Goal: Task Accomplishment & Management: Complete application form

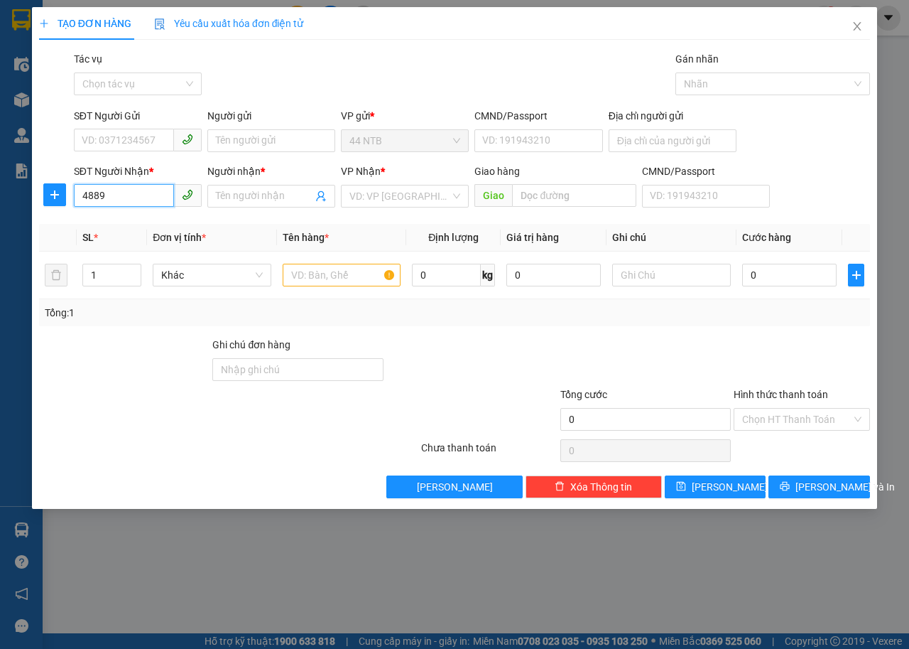
click at [158, 193] on input "4889" at bounding box center [124, 195] width 100 height 23
type input "4"
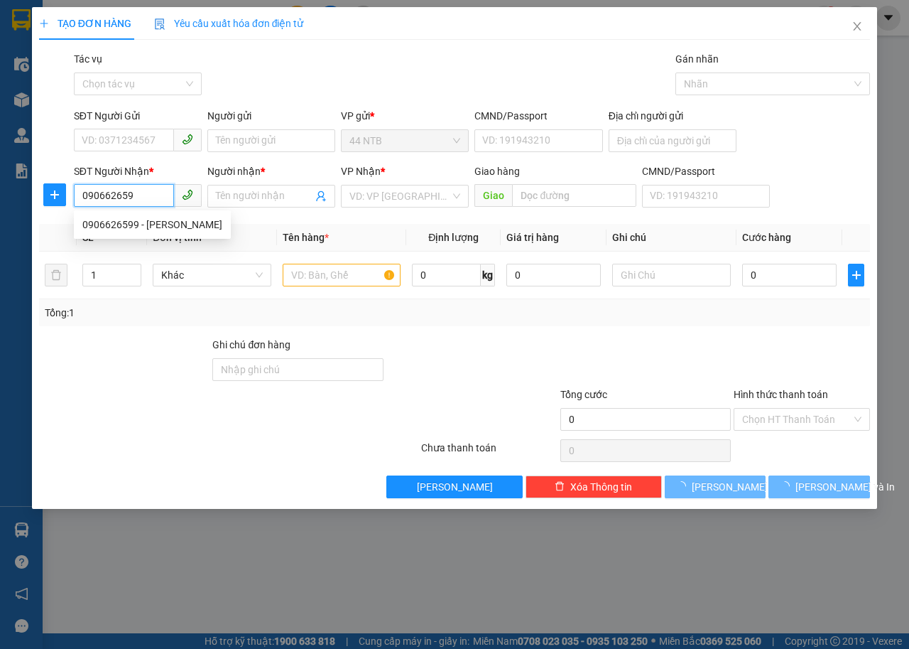
type input "0906626599"
click at [176, 227] on div "0906626599 - NHAT THANH" at bounding box center [152, 225] width 140 height 16
type input "NHAT THANH"
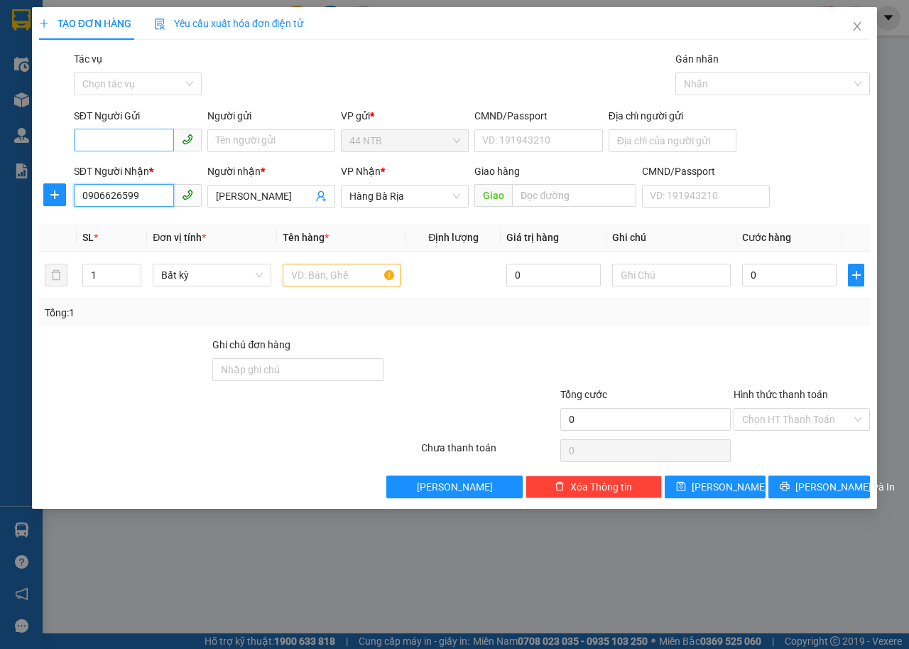
type input "0906626599"
click at [163, 136] on input "SĐT Người Gửi" at bounding box center [124, 140] width 100 height 23
click at [163, 142] on input "SĐT Người Gửi" at bounding box center [124, 140] width 100 height 23
type input "0367537237"
click at [149, 166] on div "0367537237 - SAO VIET" at bounding box center [162, 169] width 160 height 16
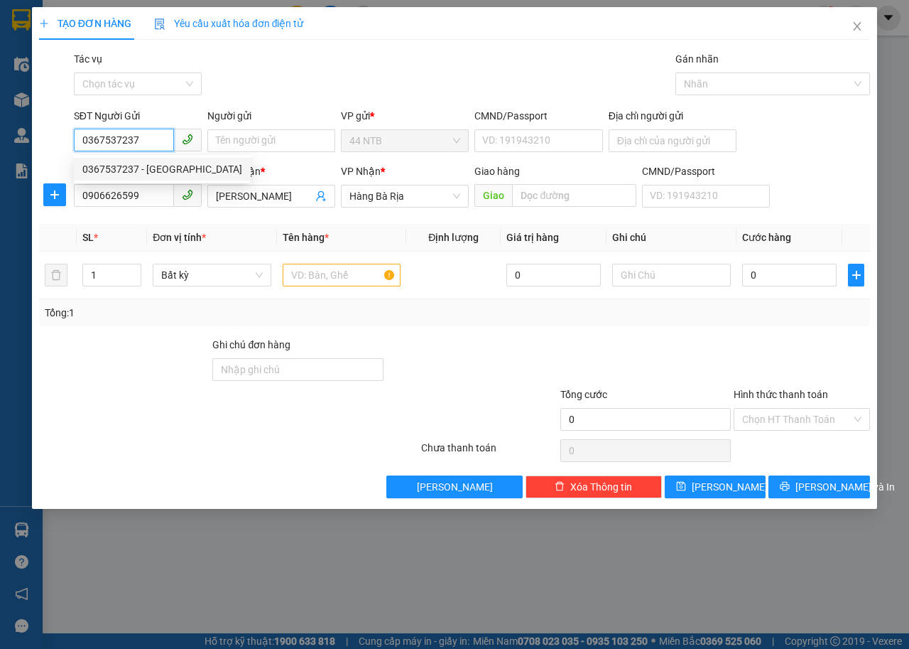
type input "SAO VIET"
type input "0367537237"
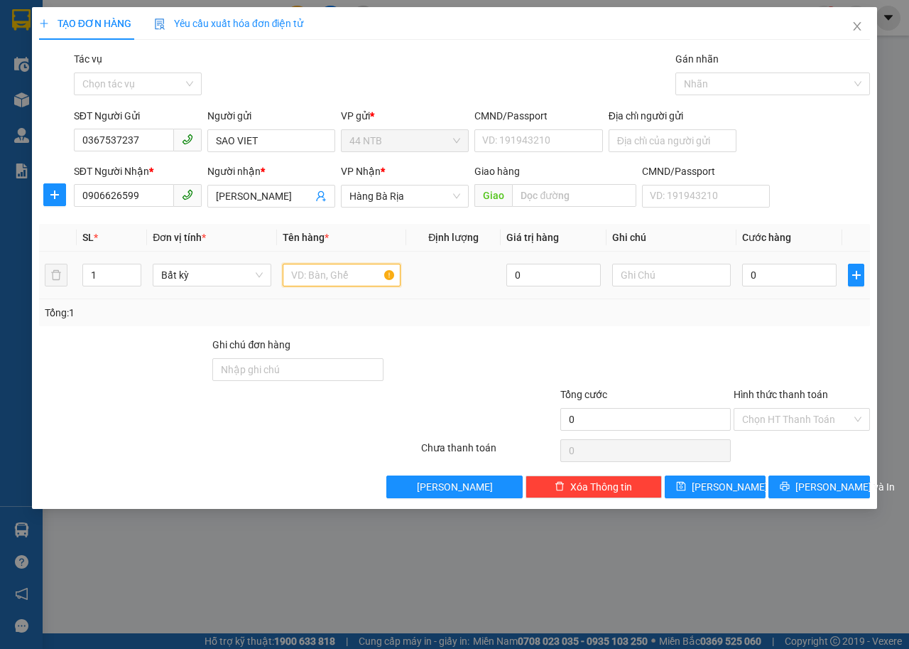
click at [319, 272] on input "text" at bounding box center [342, 275] width 119 height 23
type input "BAO MẪU GỖ"
click at [762, 275] on input "0" at bounding box center [789, 275] width 94 height 23
type input "3"
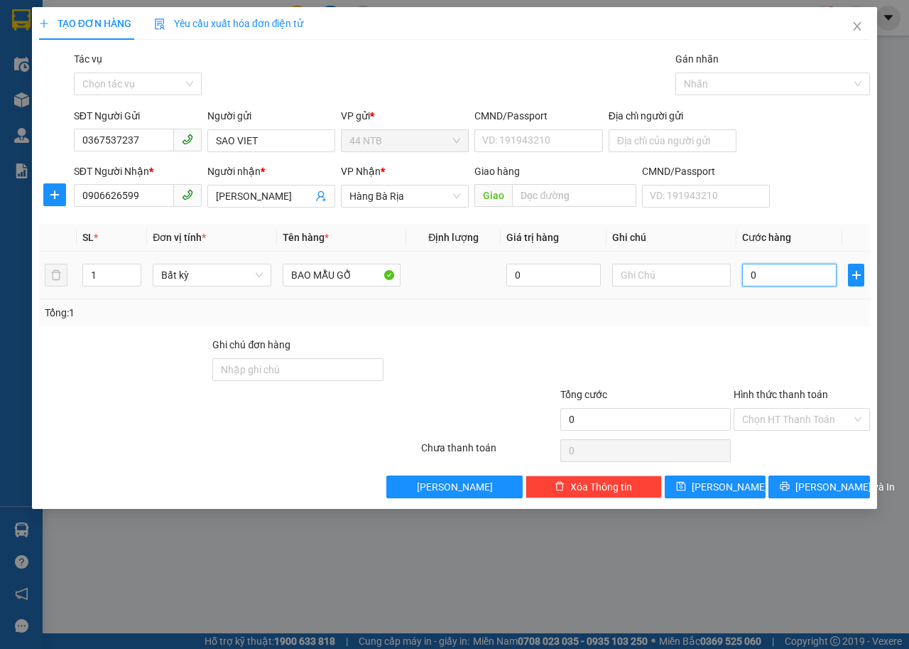
type input "3"
type input "30"
type input "30.000"
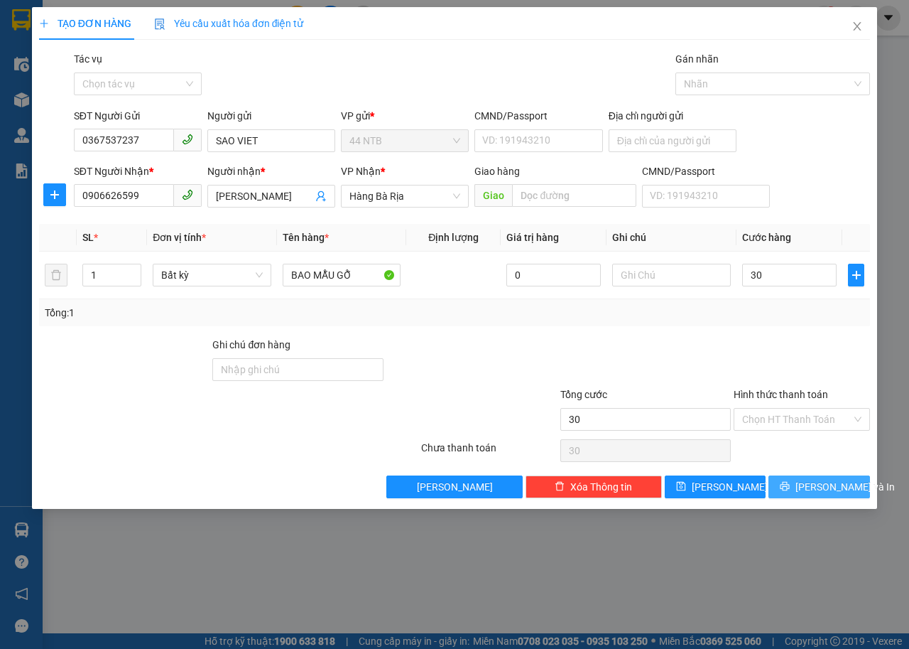
type input "30.000"
click at [790, 485] on icon "printer" at bounding box center [785, 486] width 10 height 10
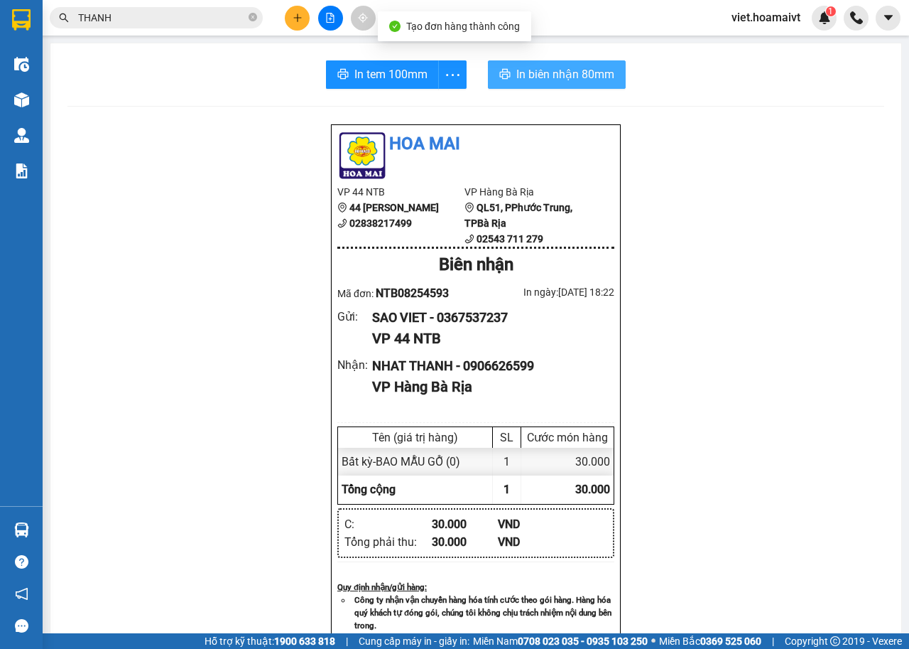
drag, startPoint x: 531, startPoint y: 75, endPoint x: 635, endPoint y: 126, distance: 115.3
click at [535, 76] on span "In biên nhận 80mm" at bounding box center [565, 74] width 98 height 18
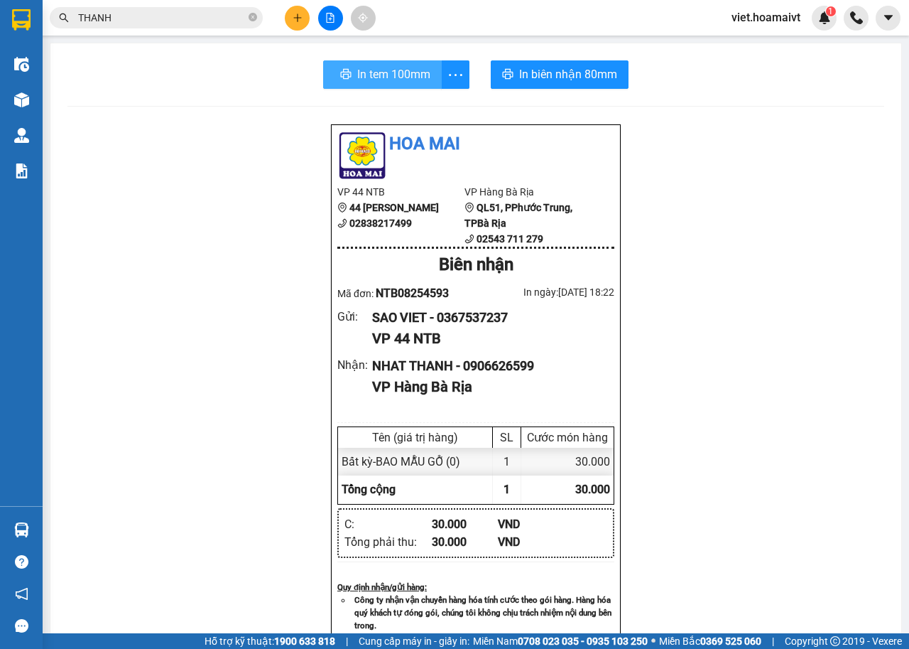
click at [357, 82] on button "In tem 100mm" at bounding box center [382, 74] width 119 height 28
click at [299, 22] on icon "plus" at bounding box center [298, 18] width 10 height 10
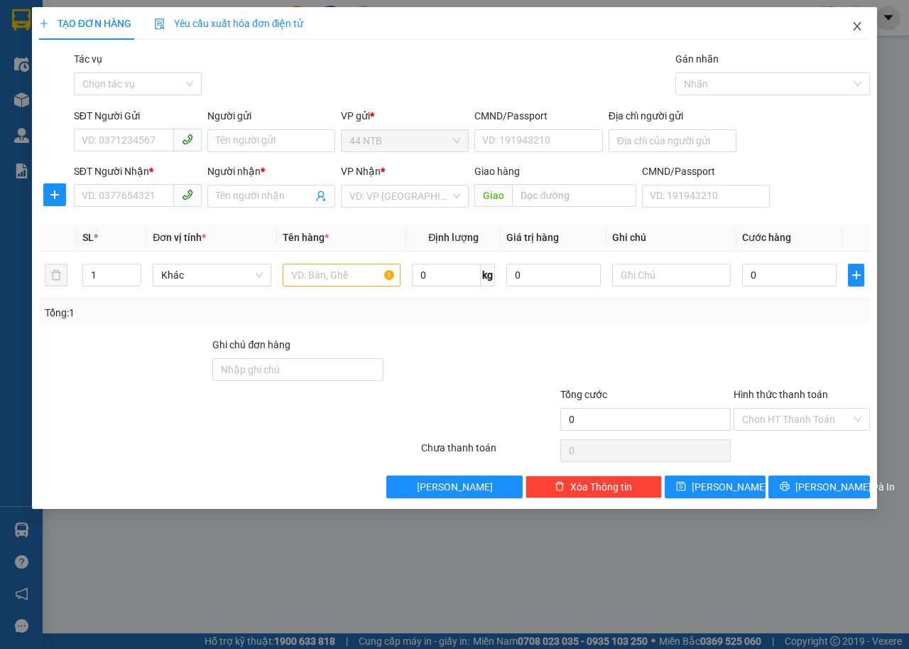
click at [853, 26] on icon "close" at bounding box center [857, 26] width 11 height 11
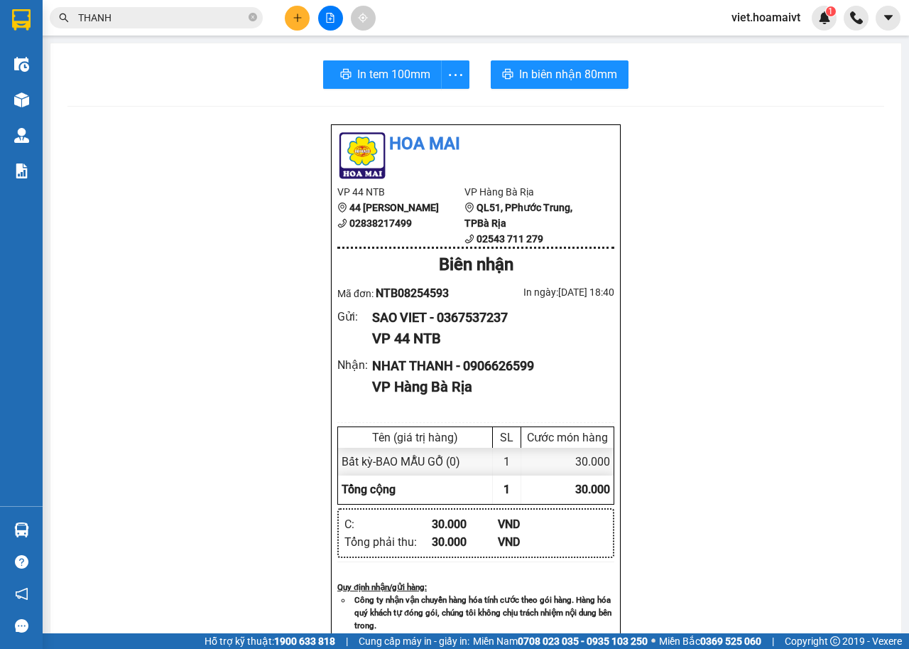
drag, startPoint x: 119, startPoint y: 129, endPoint x: 97, endPoint y: 148, distance: 29.2
click at [118, 131] on div "Hoa Mai VP 44 NTB 44 Nguyễn Thái Bình 02838217499 VP Hàng Bà Rịa QL51, PPhướ…" at bounding box center [475, 583] width 817 height 918
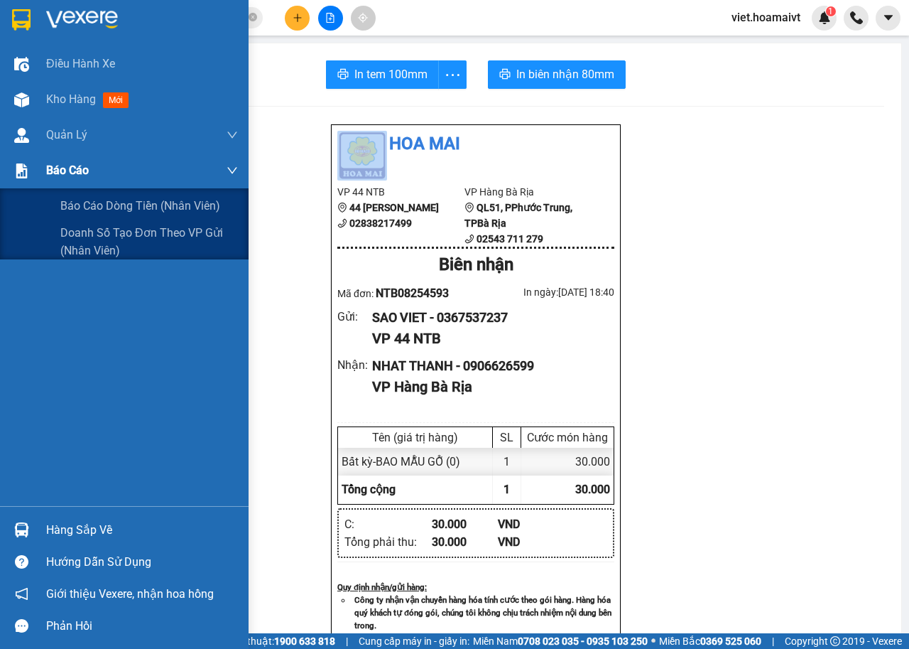
click at [24, 170] on img at bounding box center [21, 170] width 15 height 15
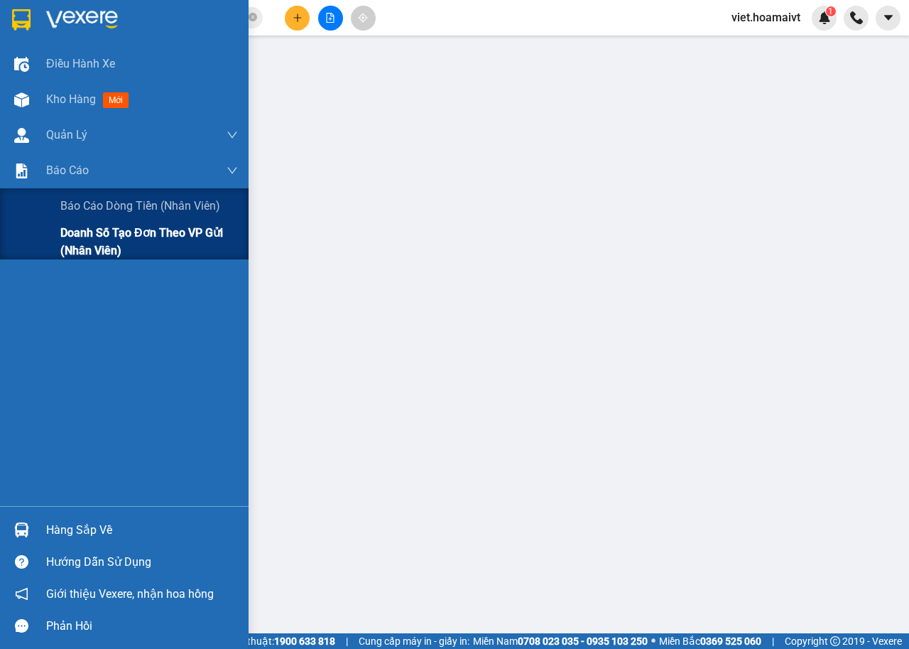
click at [88, 243] on span "Doanh số tạo đơn theo VP gửi (nhân viên)" at bounding box center [149, 242] width 178 height 36
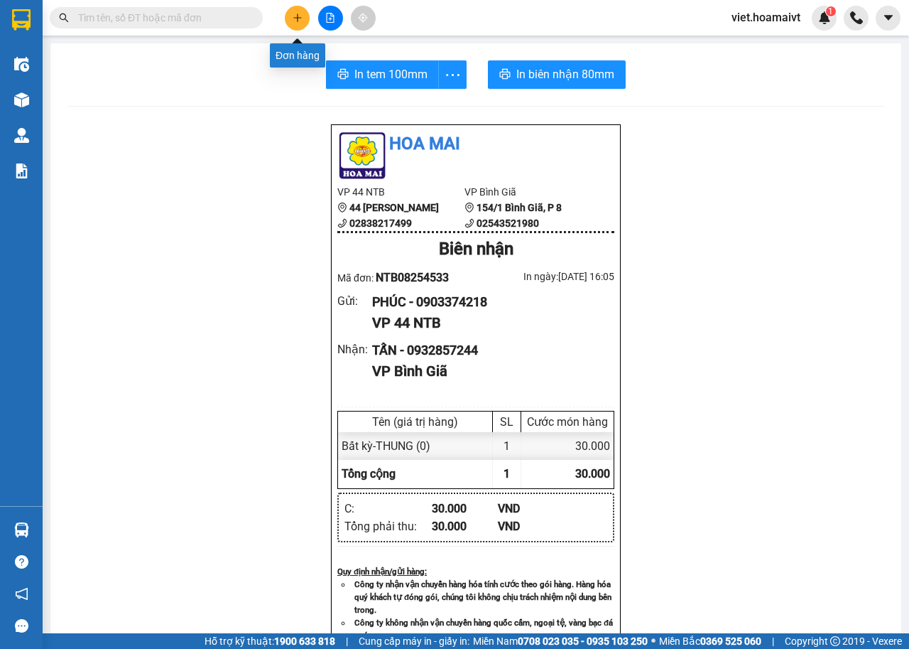
click at [297, 22] on icon "plus" at bounding box center [298, 18] width 10 height 10
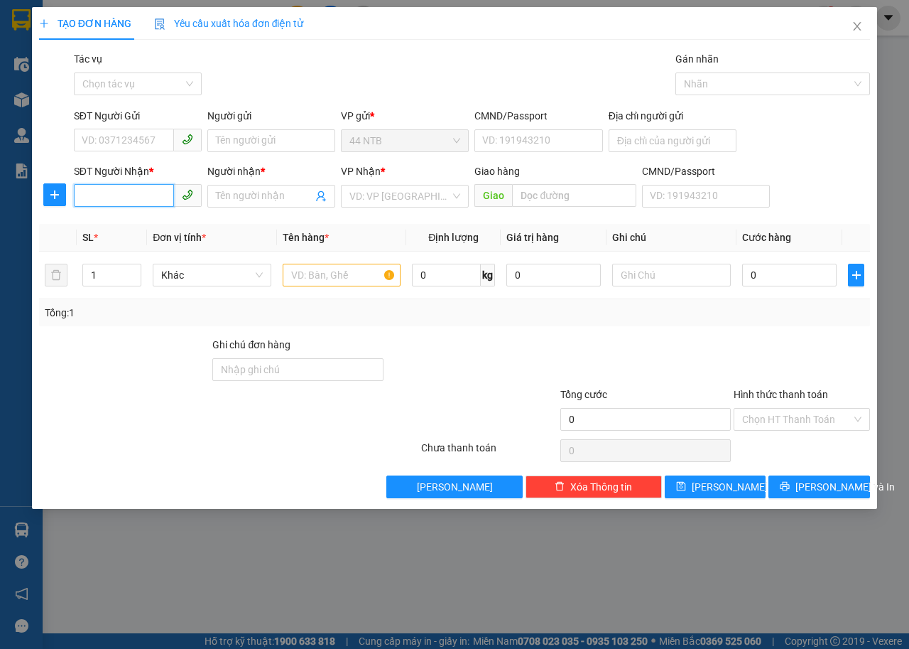
click at [166, 197] on input "SĐT Người Nhận *" at bounding box center [124, 195] width 100 height 23
type input "0902642867"
click at [235, 199] on input "Người nhận *" at bounding box center [264, 196] width 97 height 16
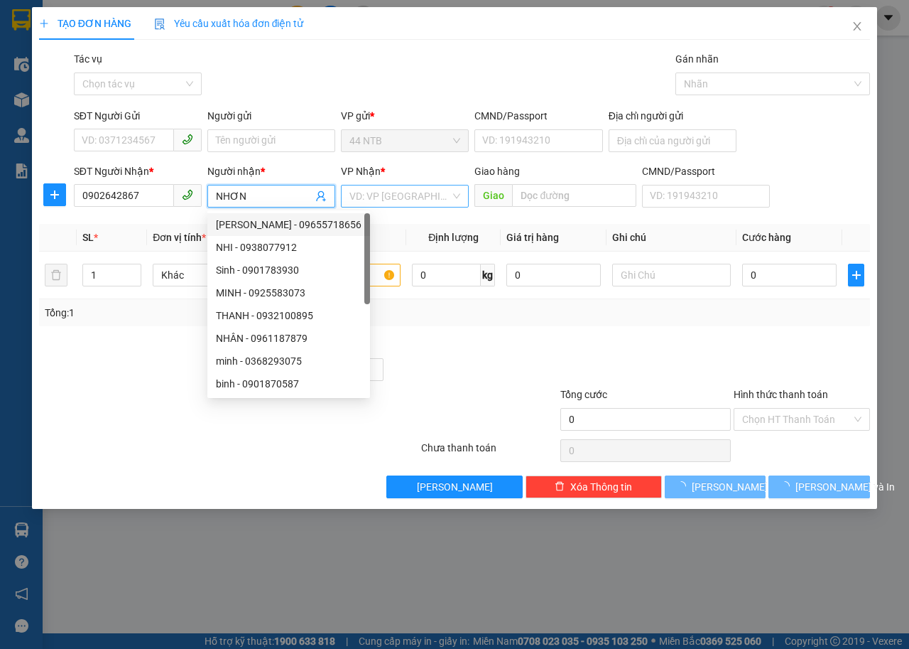
type input "NHƠN"
click at [362, 190] on input "search" at bounding box center [399, 195] width 101 height 21
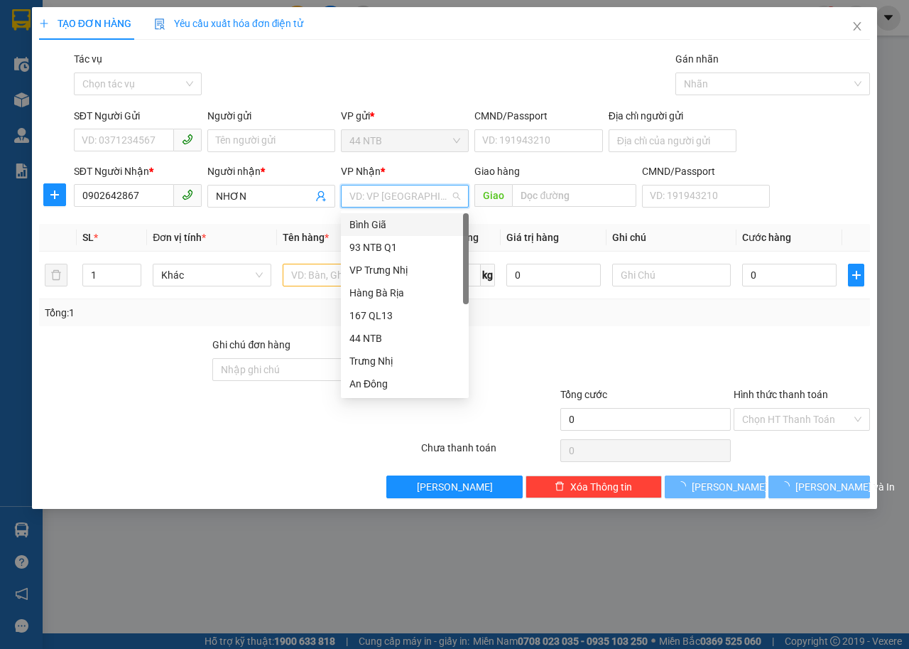
click at [377, 227] on div "Bình Giã" at bounding box center [404, 225] width 111 height 16
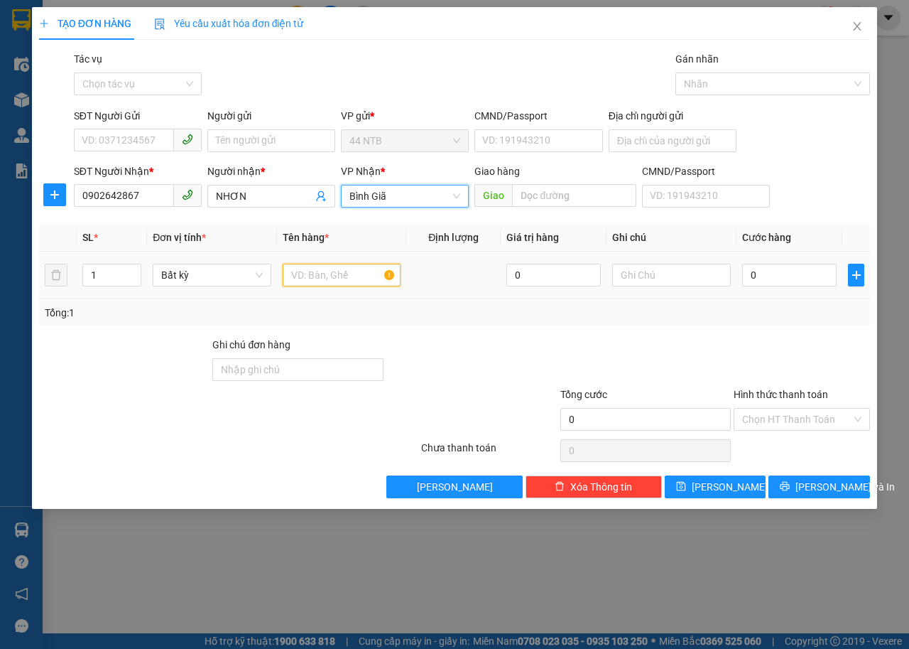
click at [324, 278] on input "text" at bounding box center [342, 275] width 119 height 23
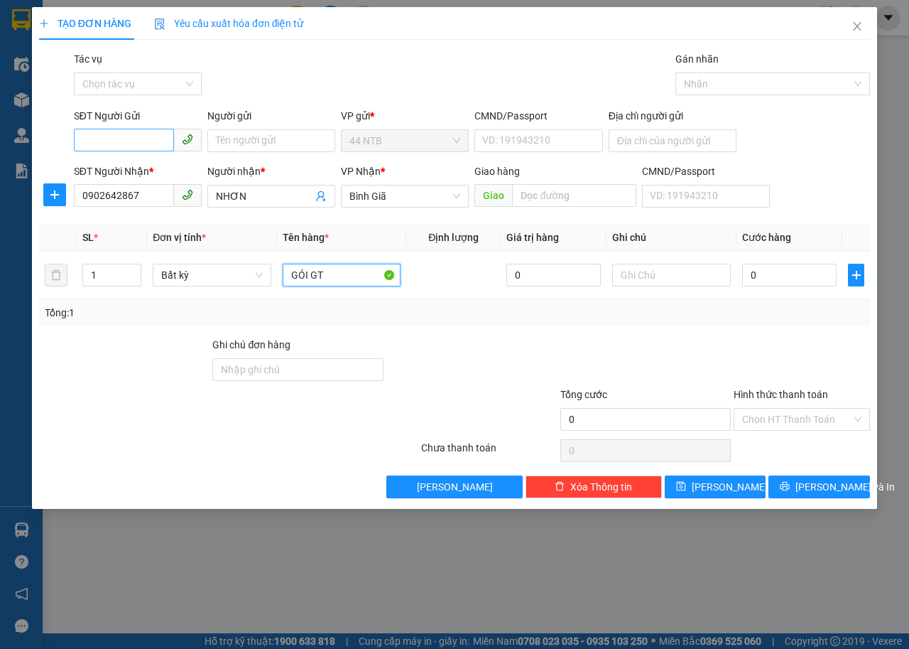
type input "GÓI GT"
click at [139, 143] on input "SĐT Người Gửi" at bounding box center [124, 140] width 100 height 23
type input "0934034475"
click at [224, 141] on input "Người gửi" at bounding box center [271, 140] width 128 height 23
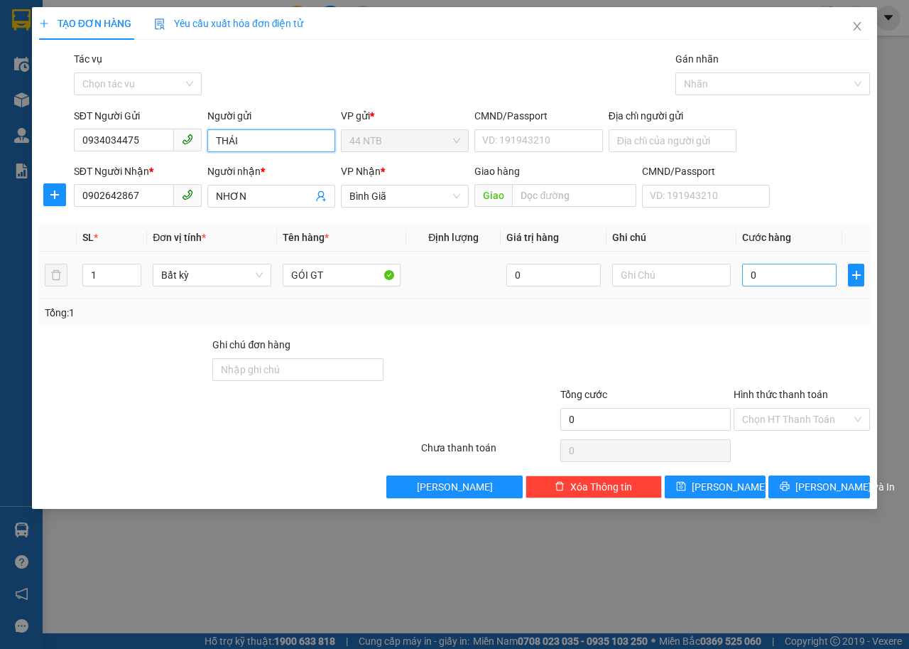
type input "THÁI"
click at [823, 270] on input "0" at bounding box center [789, 275] width 94 height 23
type input "3"
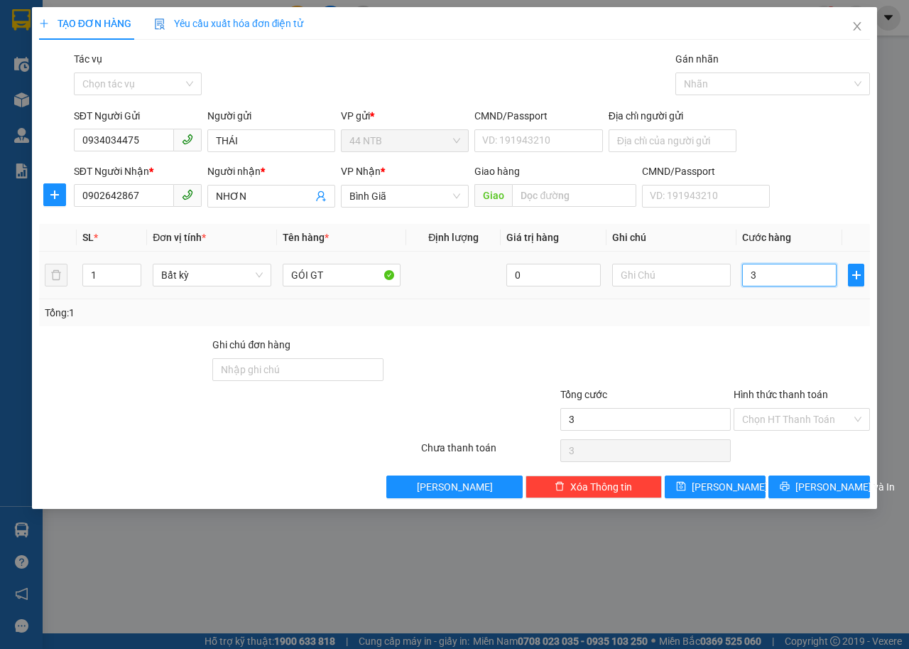
type input "30"
type input "30.000"
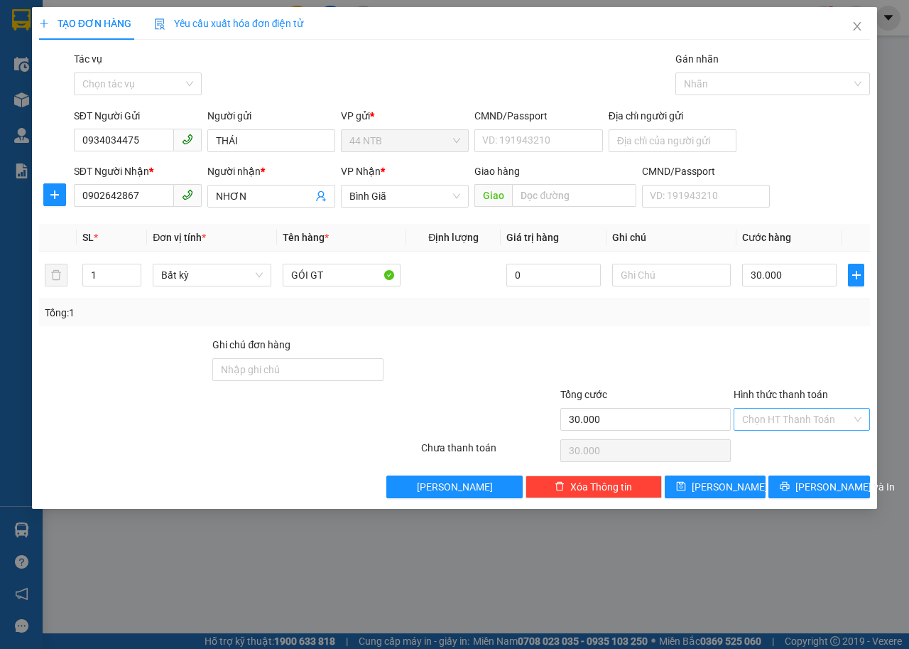
click at [801, 416] on input "Hình thức thanh toán" at bounding box center [796, 418] width 109 height 21
click at [801, 444] on div "Tại văn phòng" at bounding box center [801, 448] width 119 height 16
type input "0"
click at [859, 26] on icon "close" at bounding box center [858, 26] width 8 height 9
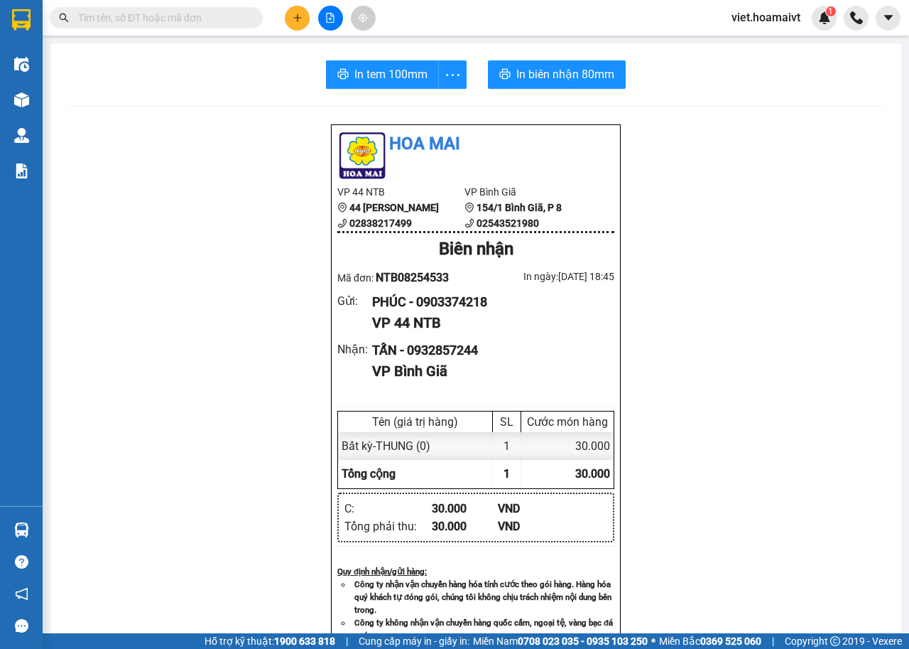
click at [264, 128] on div "Hoa Mai VP 44 NTB 44 [PERSON_NAME] 02838217499 VP Bình Giã 154/1 [GEOGRAPHIC_…" at bounding box center [475, 575] width 817 height 902
